Goal: Task Accomplishment & Management: Complete application form

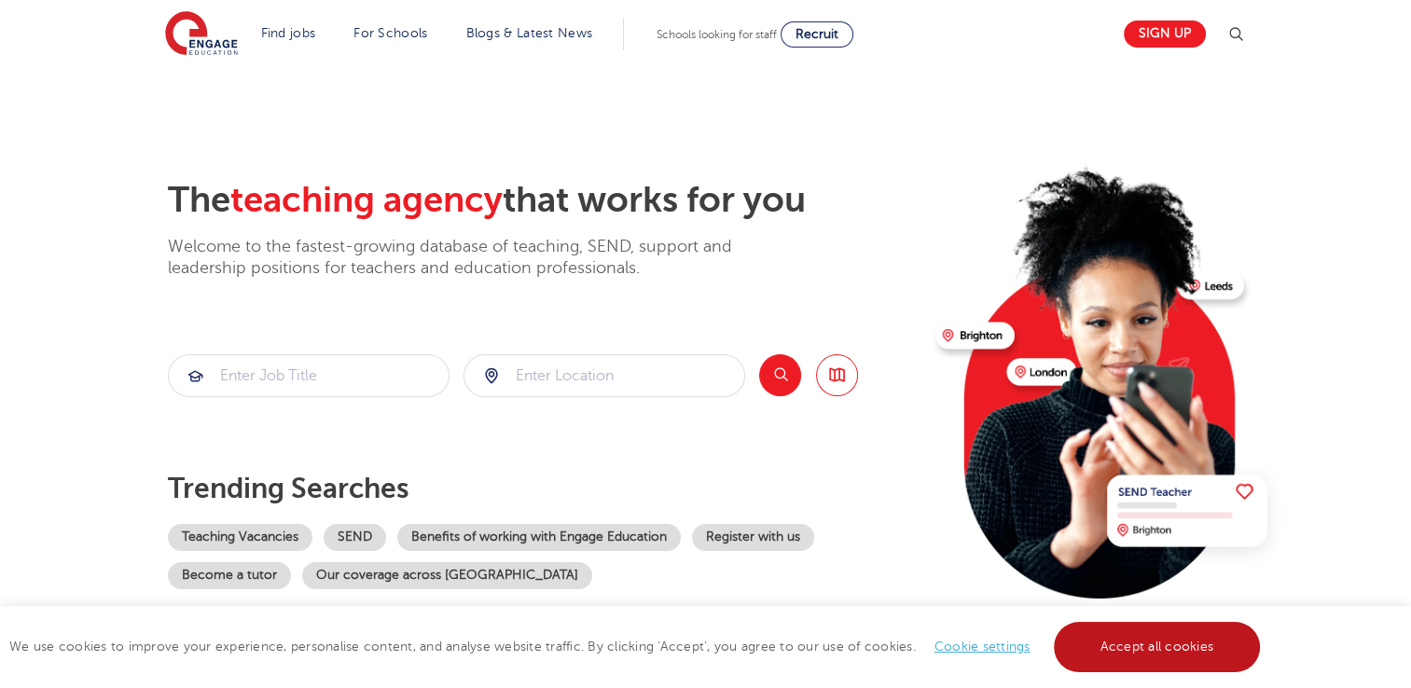
click at [1091, 645] on link "Accept all cookies" at bounding box center [1157, 647] width 207 height 50
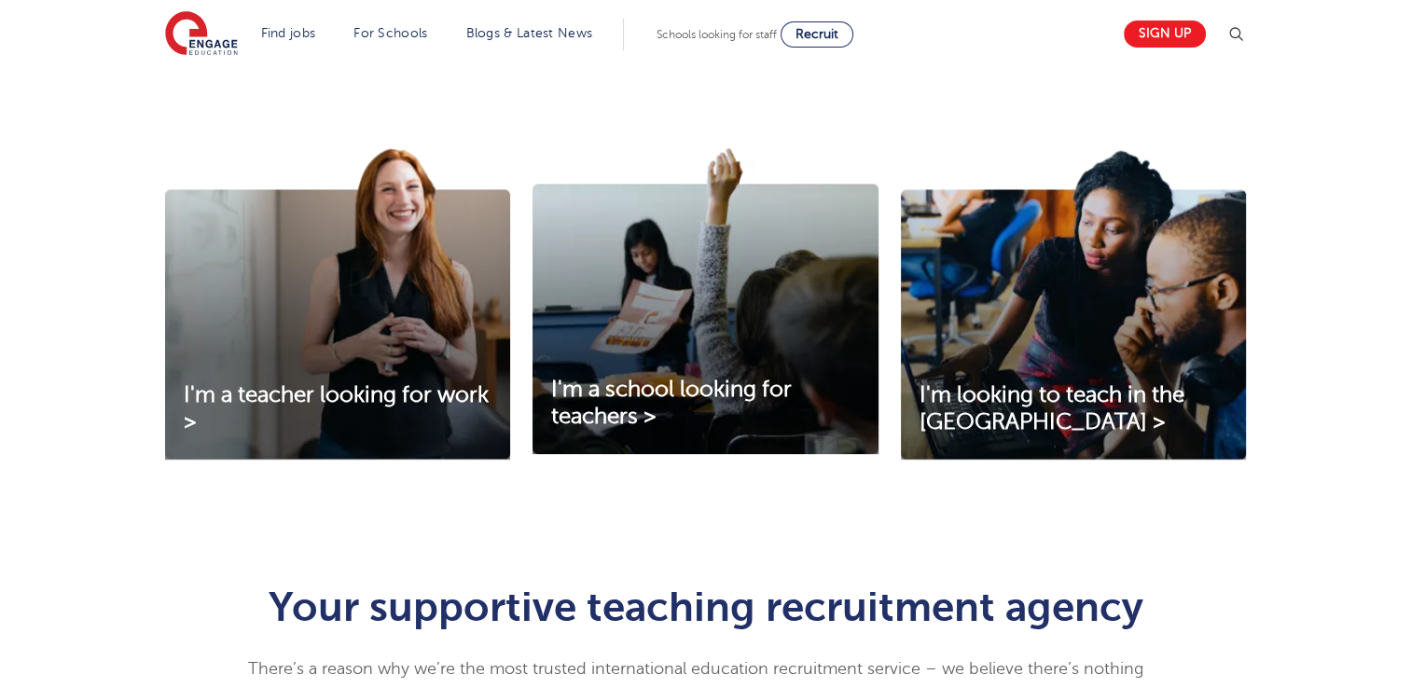
scroll to position [574, 0]
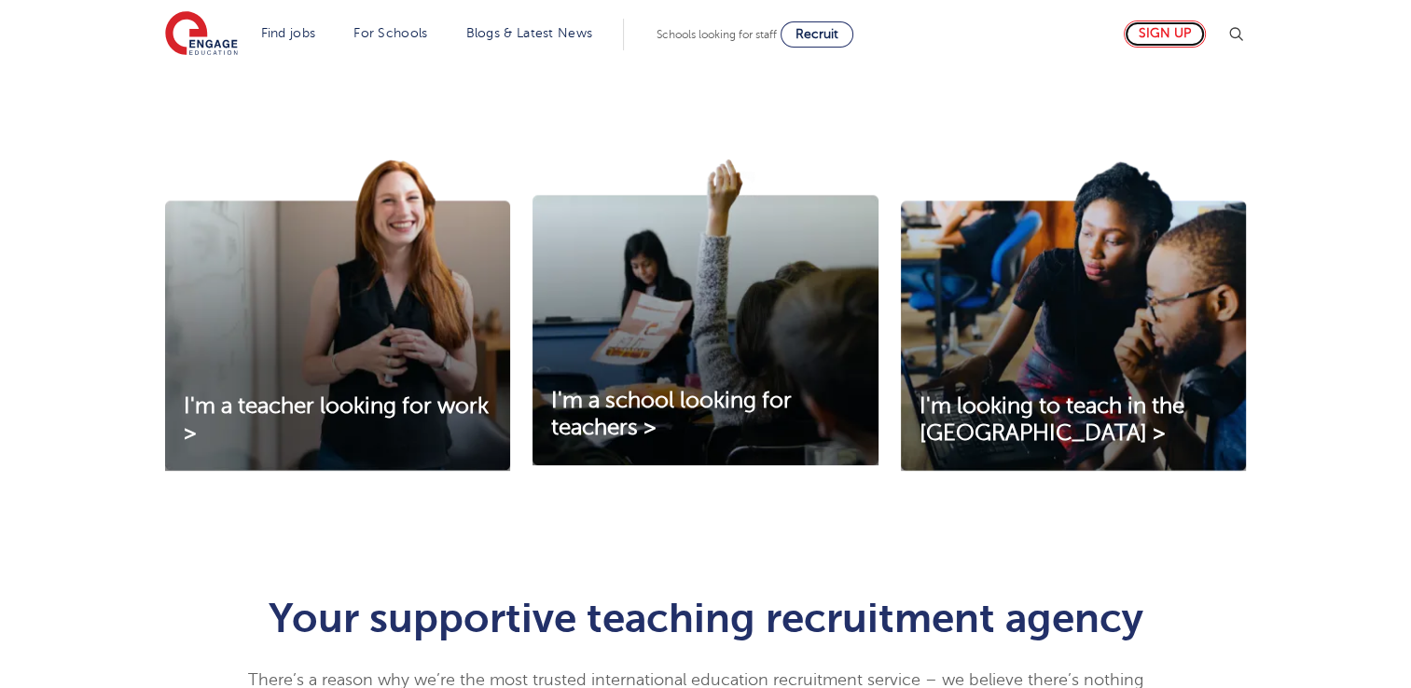
click at [1159, 35] on link "Sign up" at bounding box center [1165, 34] width 82 height 27
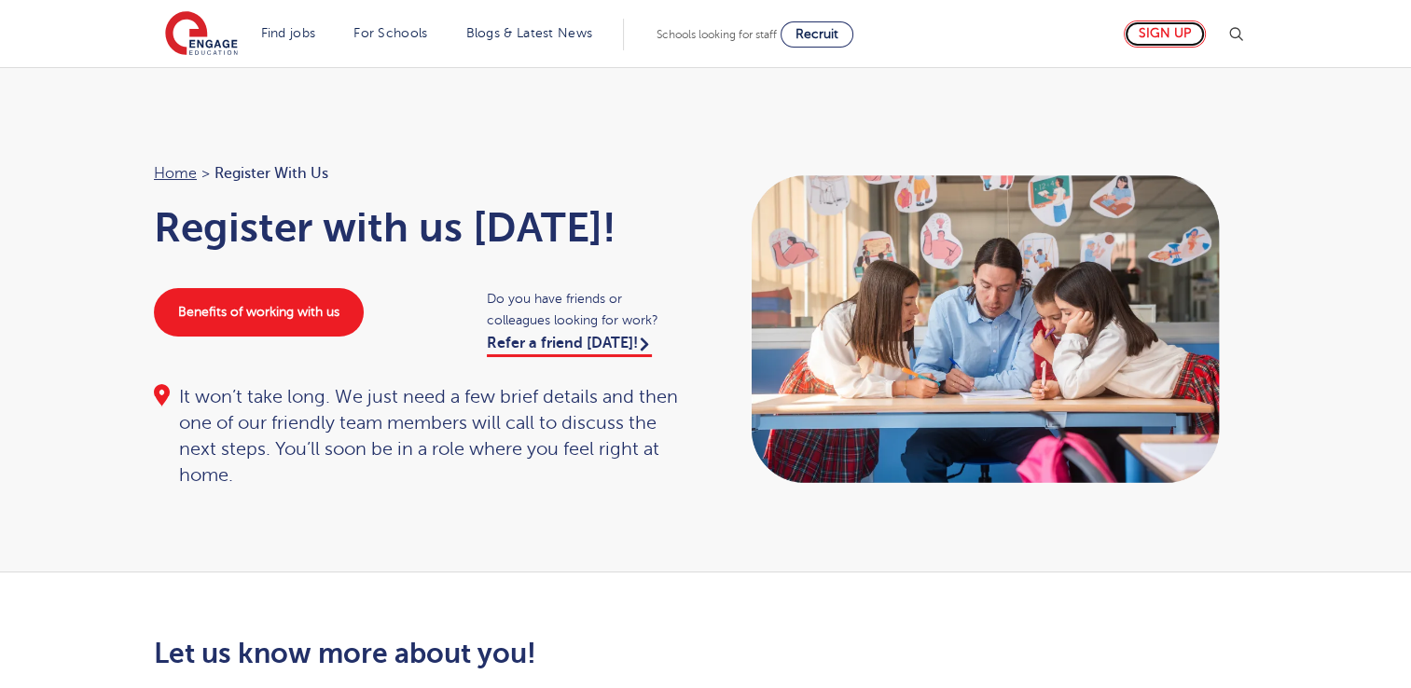
click at [1162, 35] on link "Sign up" at bounding box center [1165, 34] width 82 height 27
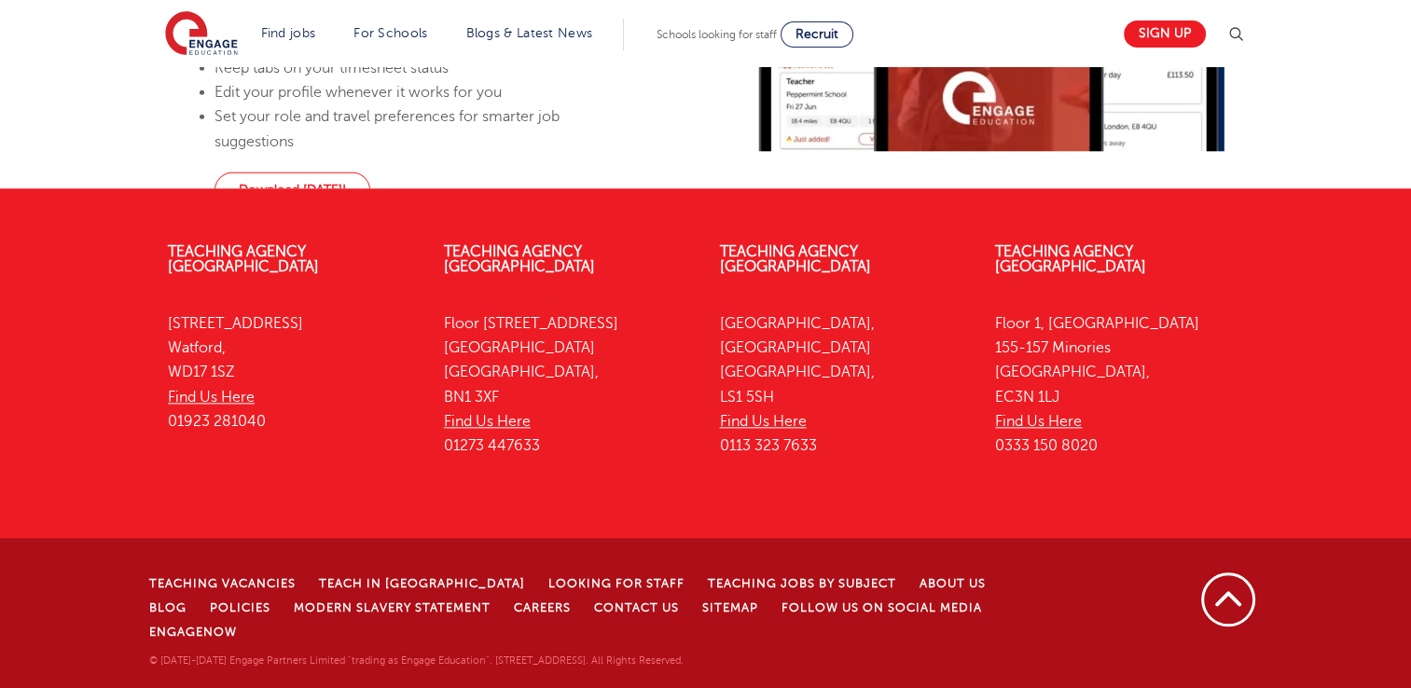
scroll to position [2114, 0]
